Goal: Transaction & Acquisition: Purchase product/service

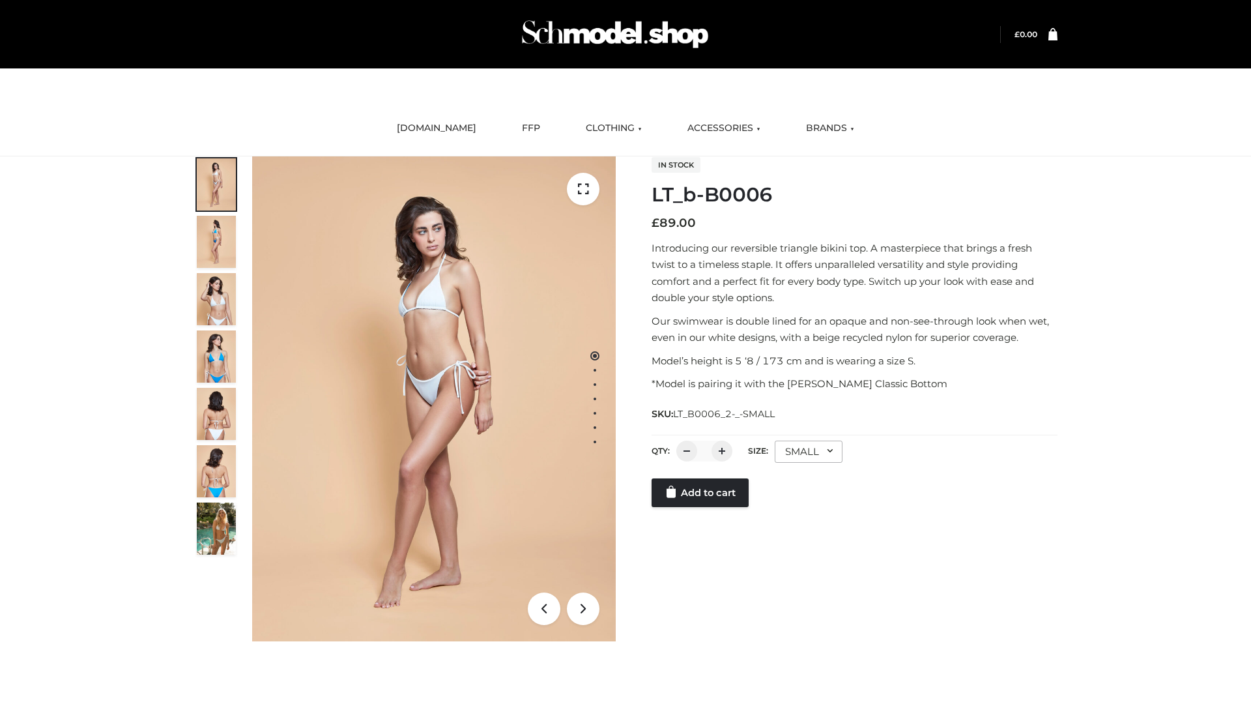
click at [701, 493] on link "Add to cart" at bounding box center [700, 492] width 97 height 29
